Goal: Navigation & Orientation: Find specific page/section

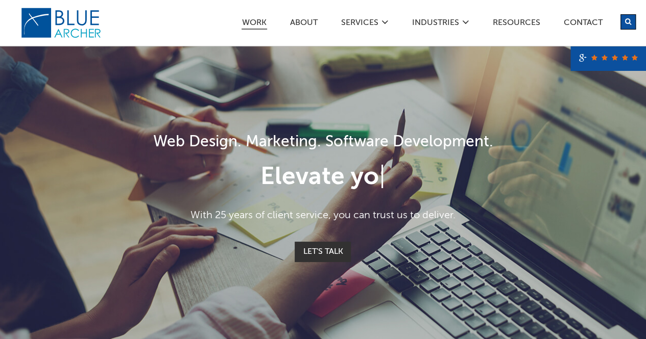
click at [259, 23] on link "Work" at bounding box center [254, 24] width 26 height 11
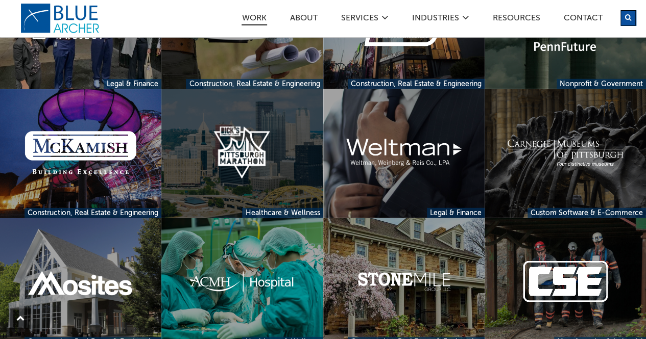
scroll to position [1284, 0]
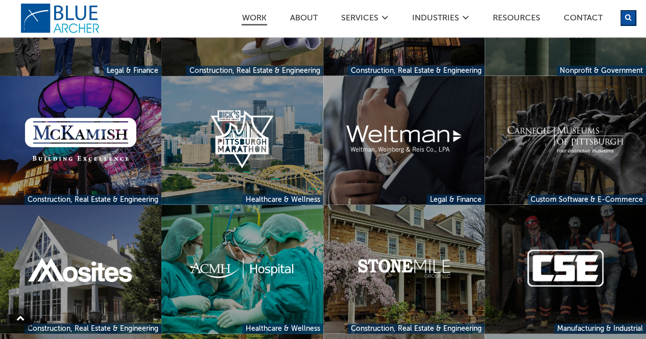
click at [575, 279] on link at bounding box center [564, 269] width 161 height 129
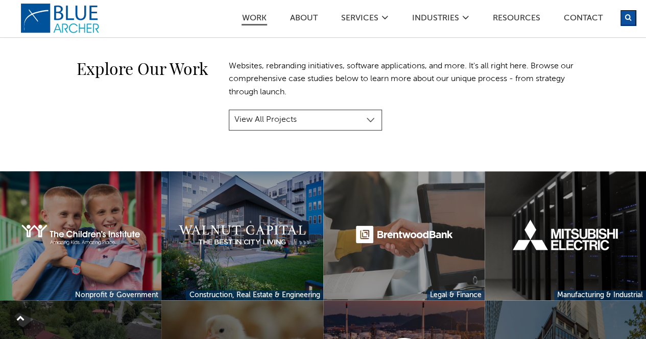
scroll to position [119, 0]
